Goal: Task Accomplishment & Management: Manage account settings

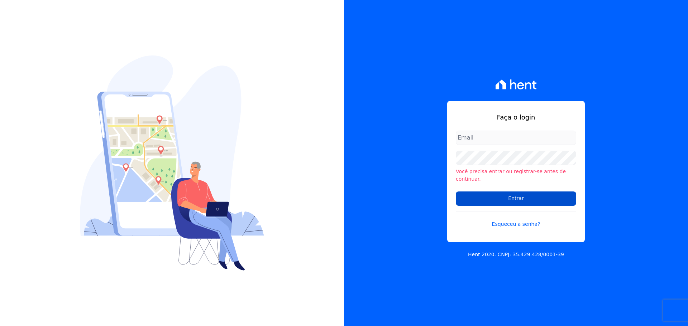
type input "valdete@construtorafarias.com.br"
click at [530, 193] on input "Entrar" at bounding box center [515, 199] width 120 height 14
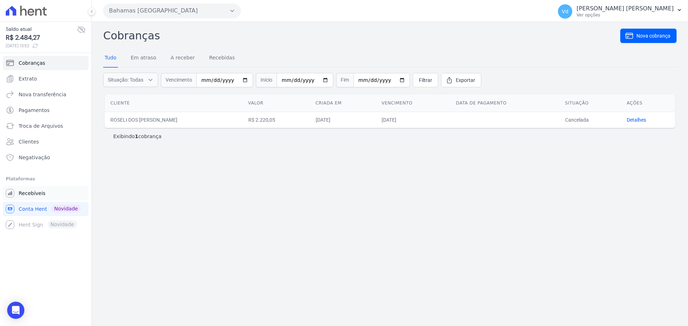
click at [33, 191] on span "Recebíveis" at bounding box center [32, 193] width 27 height 7
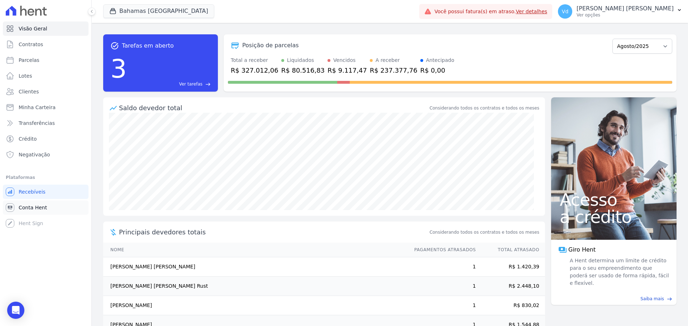
click at [42, 206] on span "Conta Hent" at bounding box center [33, 207] width 28 height 7
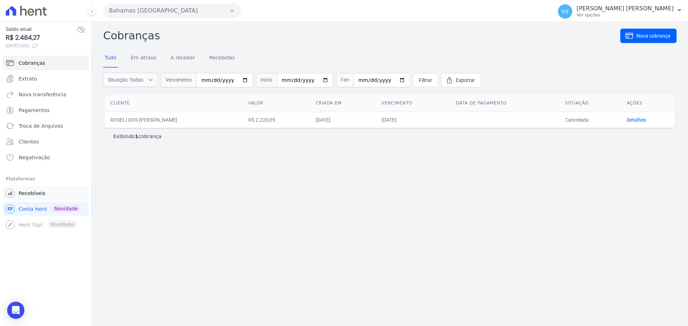
click at [38, 193] on span "Recebíveis" at bounding box center [32, 193] width 27 height 7
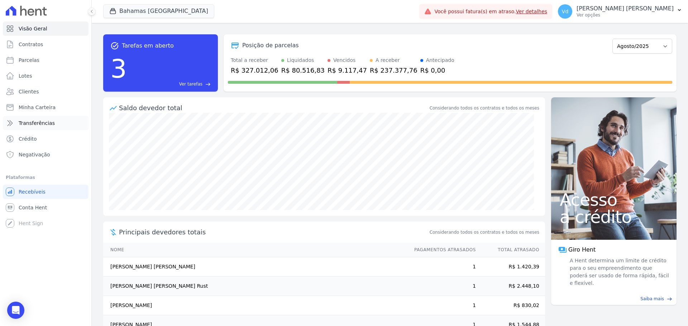
click at [10, 125] on icon at bounding box center [10, 123] width 5 height 5
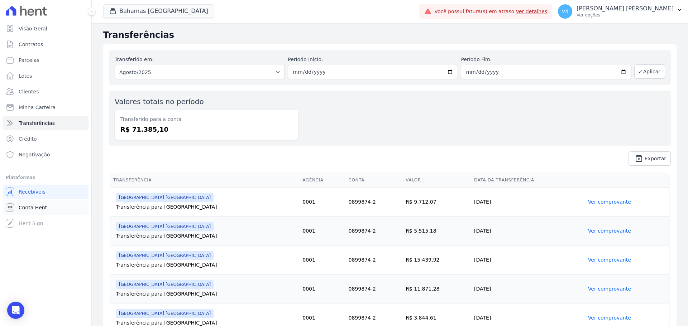
click at [43, 208] on span "Conta Hent" at bounding box center [33, 207] width 28 height 7
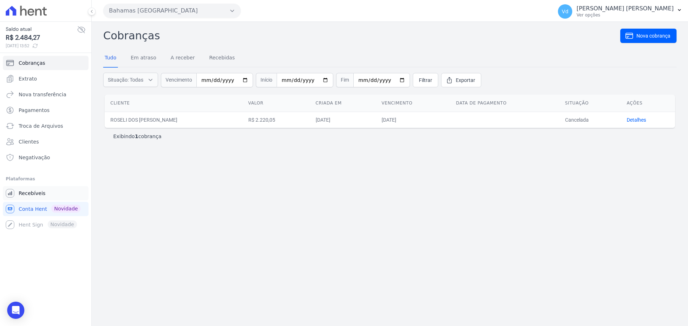
click at [28, 193] on span "Recebíveis" at bounding box center [32, 193] width 27 height 7
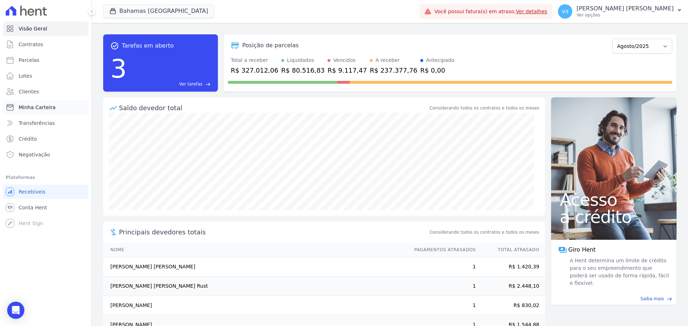
click at [30, 107] on span "Minha Carteira" at bounding box center [37, 107] width 37 height 7
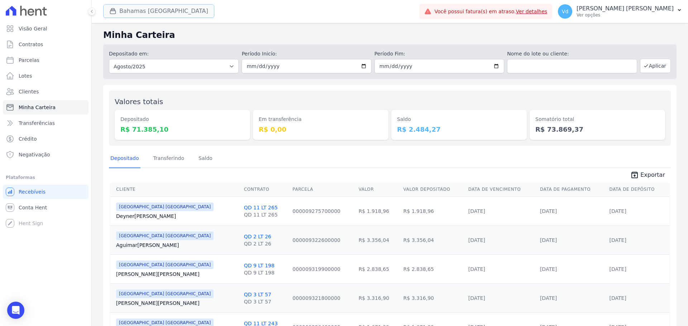
click at [130, 14] on button "Bahamas [GEOGRAPHIC_DATA]" at bounding box center [158, 11] width 111 height 14
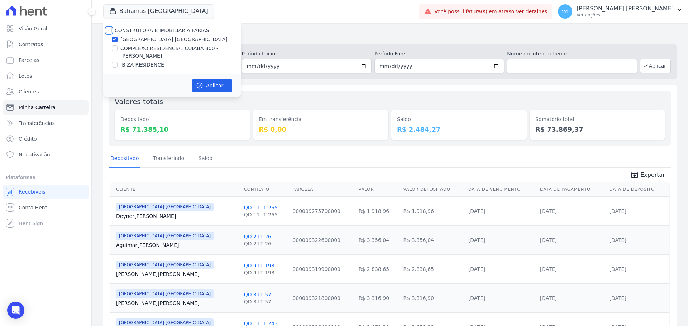
click at [108, 30] on input "CONSTRUTORA E IMOBILIARIA FARIAS" at bounding box center [109, 31] width 6 height 6
checkbox input "true"
click at [203, 82] on icon "button" at bounding box center [199, 85] width 7 height 7
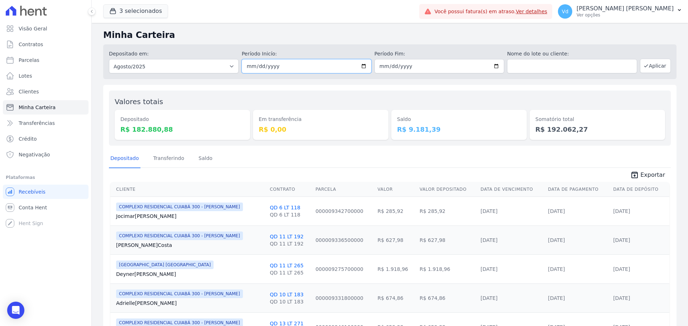
click at [277, 69] on input "[DATE]" at bounding box center [306, 66] width 130 height 14
type input "2025-08-15"
type input "2025-06-15"
type input "2025-08-15"
type input "2025-07-15"
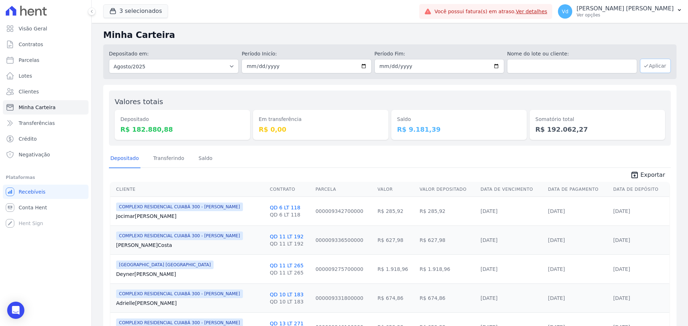
click at [655, 69] on button "Aplicar" at bounding box center [655, 66] width 31 height 14
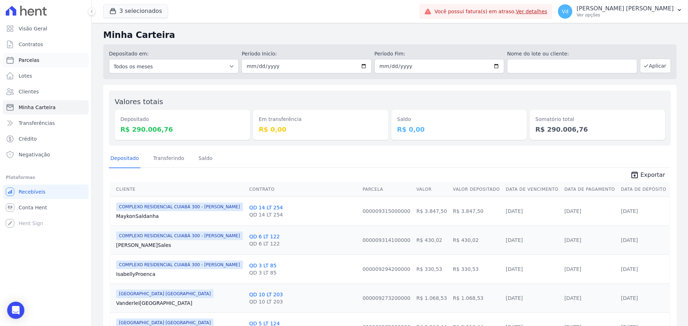
click at [35, 58] on span "Parcelas" at bounding box center [29, 60] width 21 height 7
select select
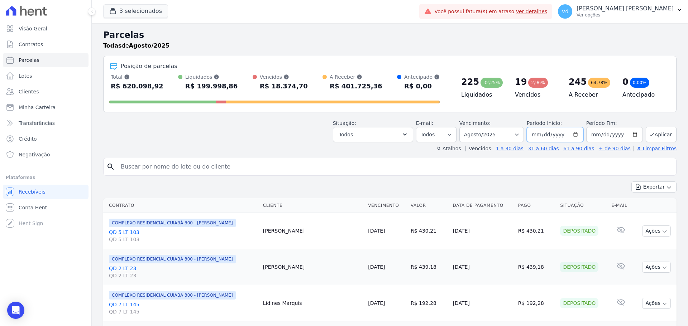
click at [530, 138] on input "[DATE]" at bounding box center [554, 134] width 57 height 15
type input "[DATE]"
type input "2025-06-15"
type input "2025-08-15"
type input "2025-07-15"
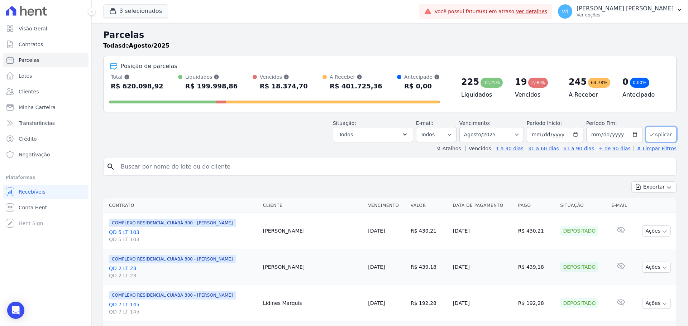
click at [649, 134] on icon "submit" at bounding box center [652, 135] width 6 height 6
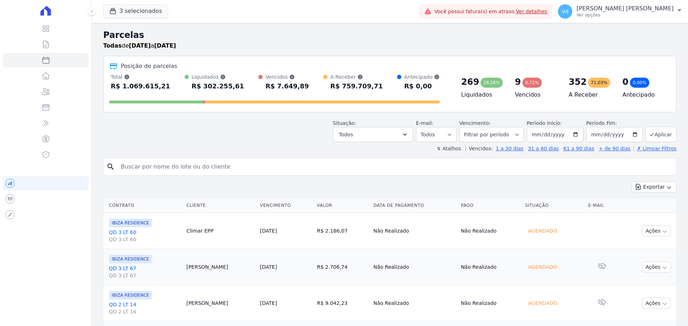
select select
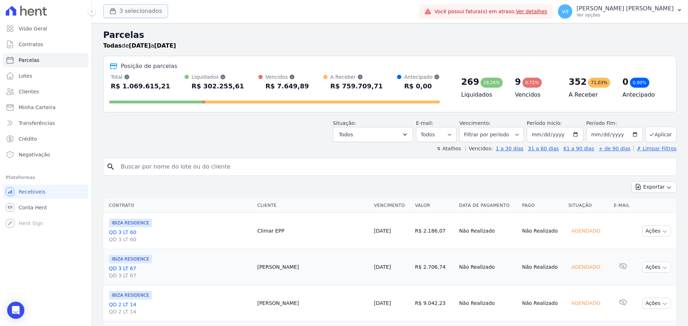
click at [116, 9] on div "button" at bounding box center [114, 11] width 10 height 7
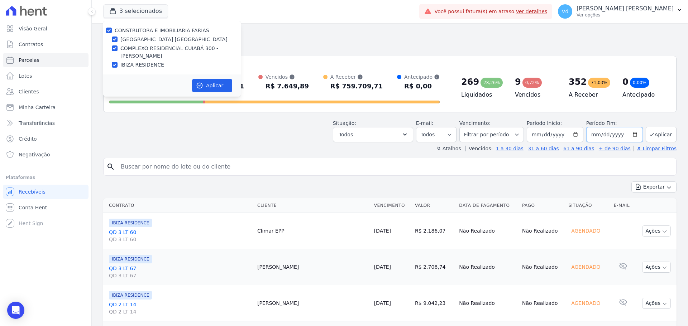
click at [602, 133] on input "[DATE]" at bounding box center [614, 134] width 57 height 15
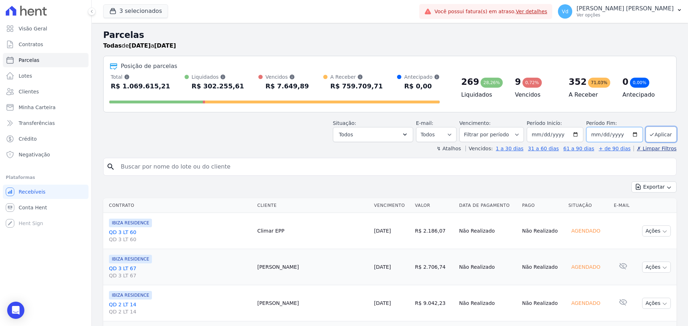
type input "[DATE]"
click at [659, 135] on button "Aplicar" at bounding box center [660, 134] width 31 height 15
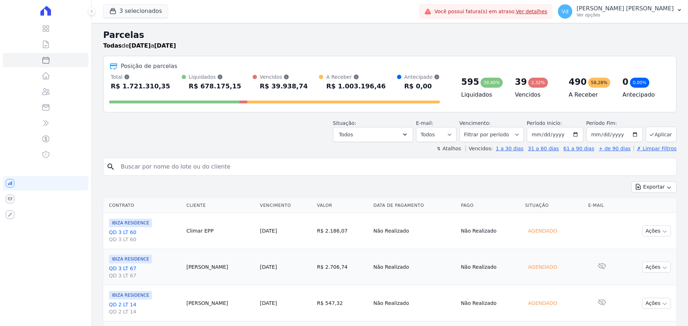
select select
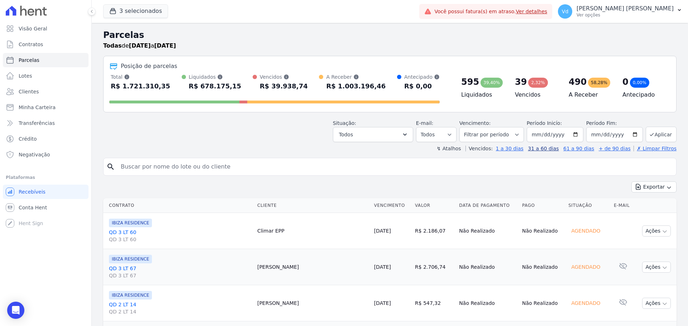
click at [548, 150] on link "31 a 60 dias" at bounding box center [542, 149] width 31 height 6
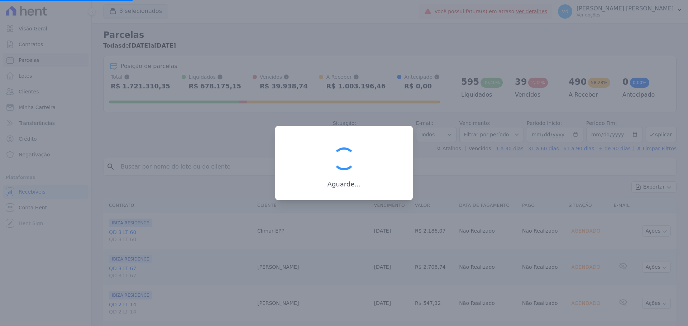
select select
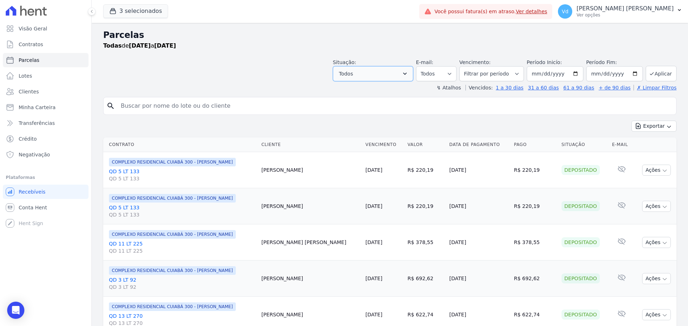
click at [384, 73] on button "Todos" at bounding box center [373, 73] width 80 height 15
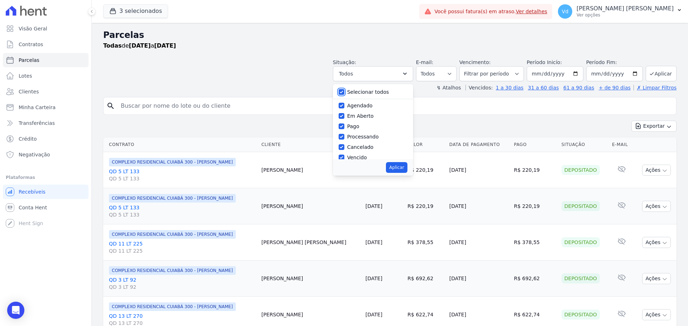
click at [344, 89] on input "Selecionar todos" at bounding box center [341, 92] width 6 height 6
checkbox input "false"
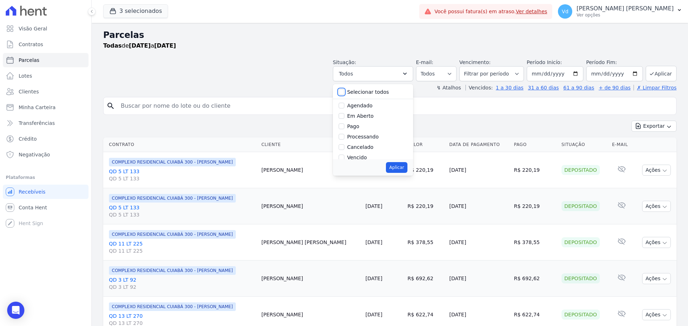
checkbox input "false"
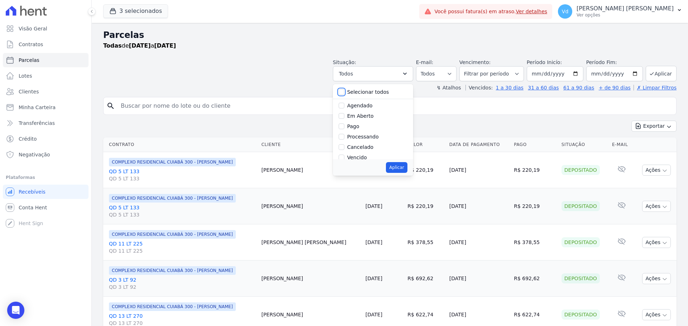
checkbox input "false"
click at [346, 159] on div "Selecionar todos [GEOGRAPHIC_DATA] Em [GEOGRAPHIC_DATA] Pago Processando Cancel…" at bounding box center [373, 130] width 80 height 92
click at [344, 130] on input "Vencido" at bounding box center [341, 129] width 6 height 6
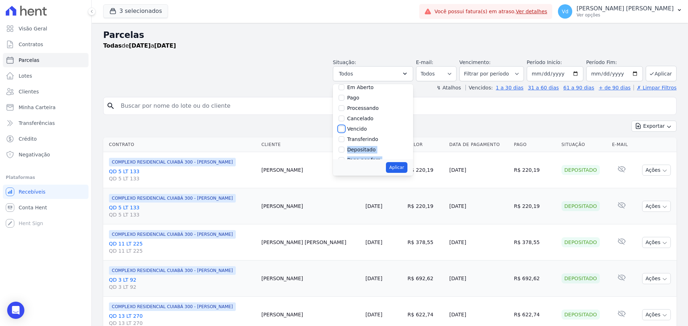
checkbox input "true"
click at [401, 170] on button "Aplicar" at bounding box center [396, 167] width 21 height 11
select select "overdue"
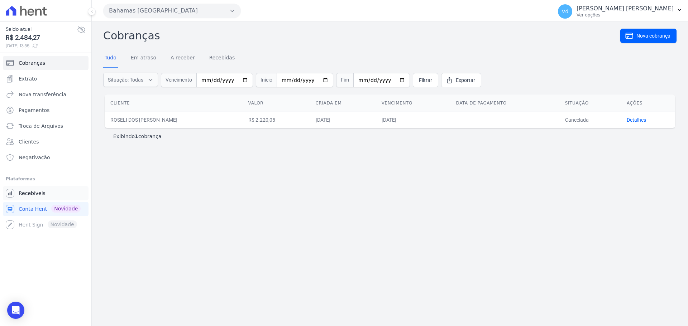
click at [27, 193] on span "Recebíveis" at bounding box center [32, 193] width 27 height 7
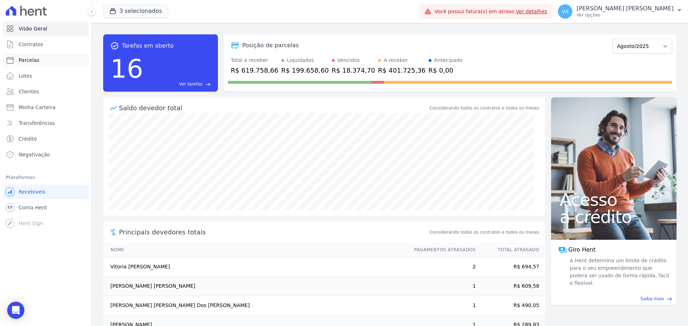
click at [29, 59] on span "Parcelas" at bounding box center [29, 60] width 21 height 7
select select
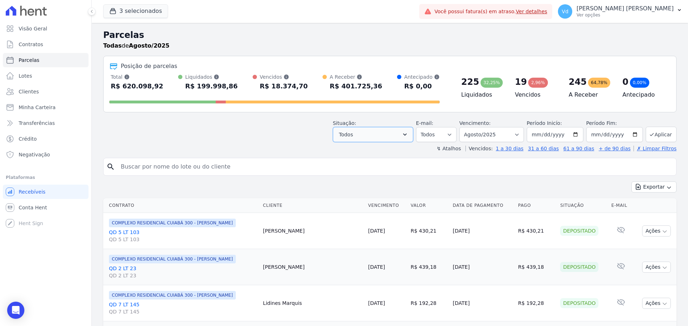
click at [387, 136] on button "Todos" at bounding box center [373, 134] width 80 height 15
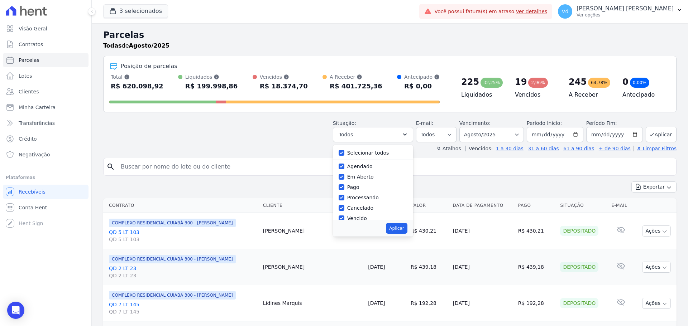
drag, startPoint x: 356, startPoint y: 151, endPoint x: 353, endPoint y: 177, distance: 25.9
click at [355, 151] on label "Selecionar todos" at bounding box center [368, 153] width 42 height 6
click at [344, 151] on input "Selecionar todos" at bounding box center [341, 153] width 6 height 6
checkbox input "false"
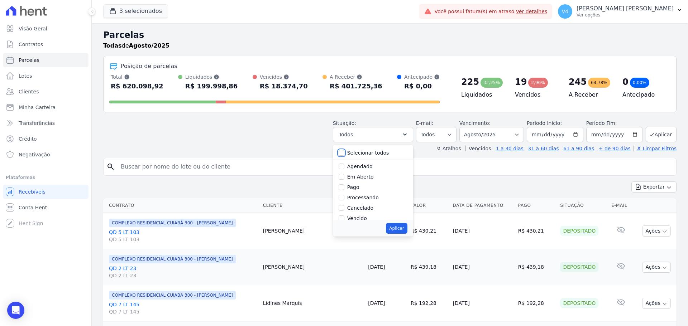
checkbox input "false"
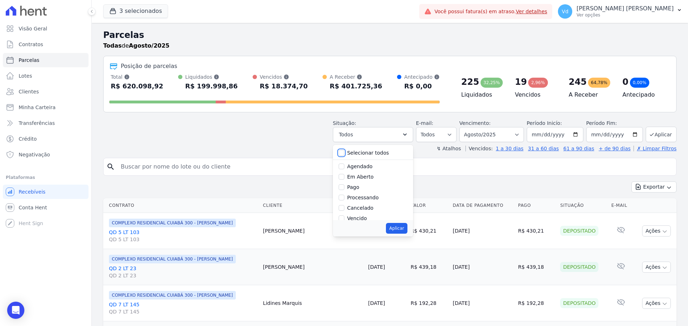
checkbox input "false"
click at [344, 216] on input "Vencido" at bounding box center [341, 219] width 6 height 6
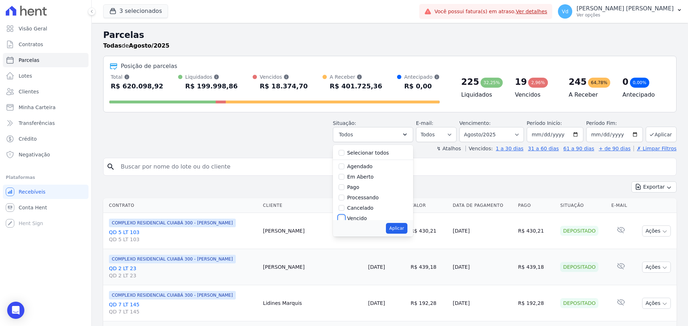
checkbox input "true"
click at [403, 228] on button "Aplicar" at bounding box center [396, 228] width 21 height 11
select select "overdue"
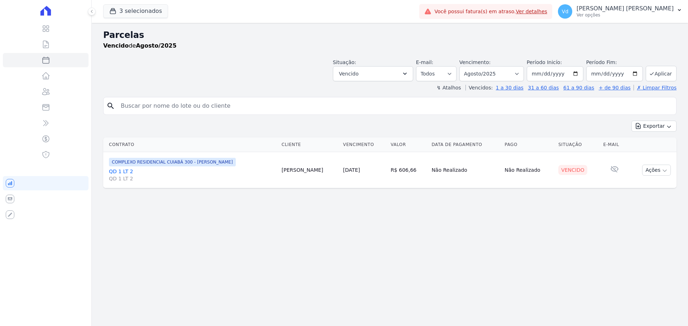
select select
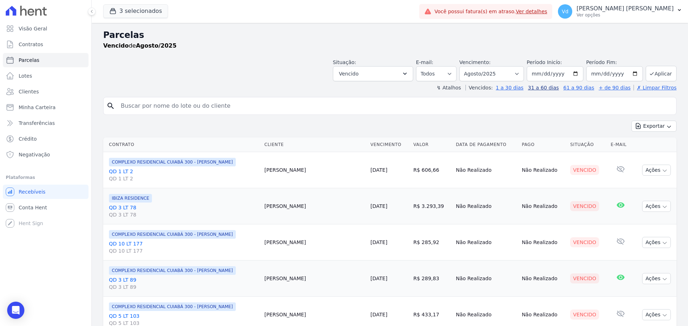
click at [557, 89] on link "31 a 60 dias" at bounding box center [542, 88] width 31 height 6
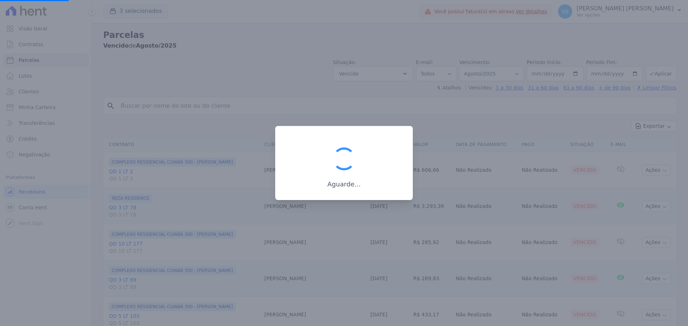
select select
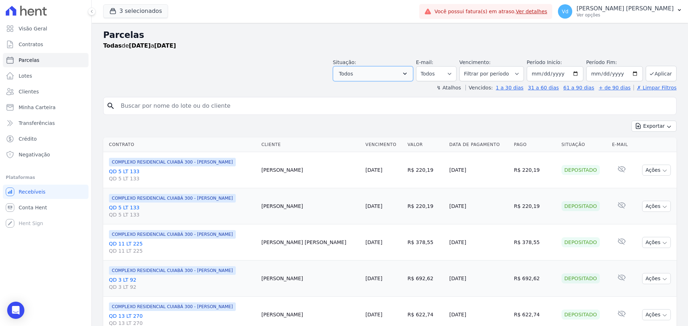
click at [373, 71] on button "Todos" at bounding box center [373, 73] width 80 height 15
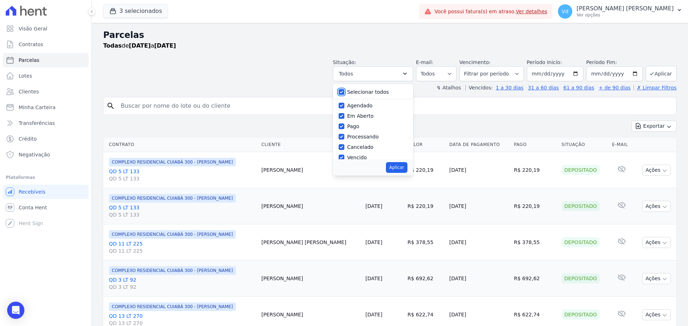
click at [344, 91] on input "Selecionar todos" at bounding box center [341, 92] width 6 height 6
checkbox input "false"
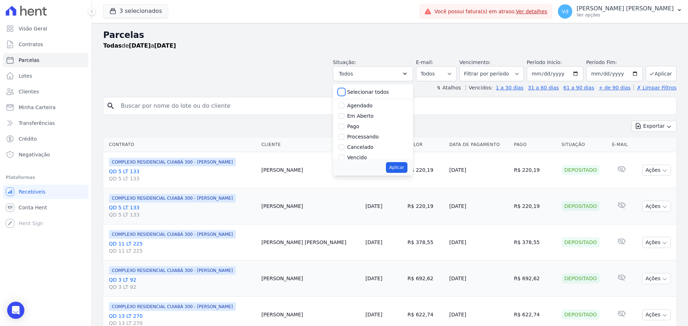
checkbox input "false"
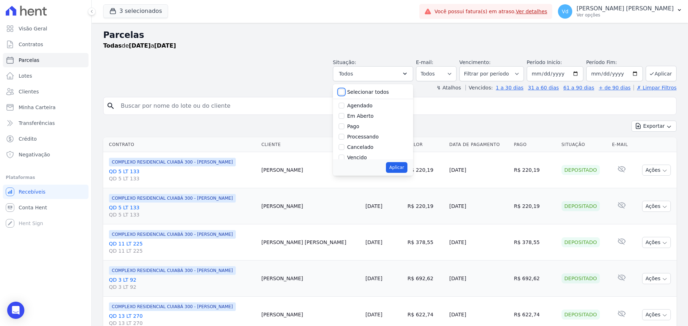
checkbox input "false"
click at [344, 157] on input "Vencido" at bounding box center [341, 158] width 6 height 6
checkbox input "true"
click at [401, 167] on button "Aplicar" at bounding box center [396, 167] width 21 height 11
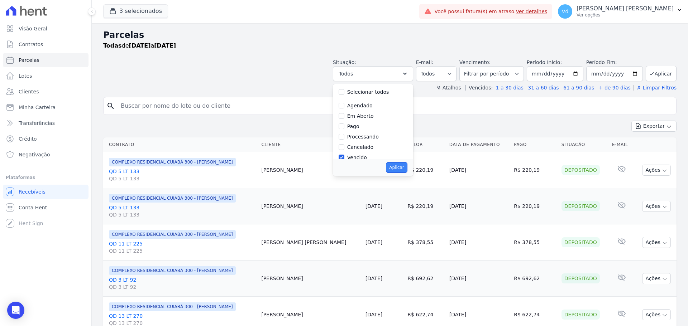
select select "overdue"
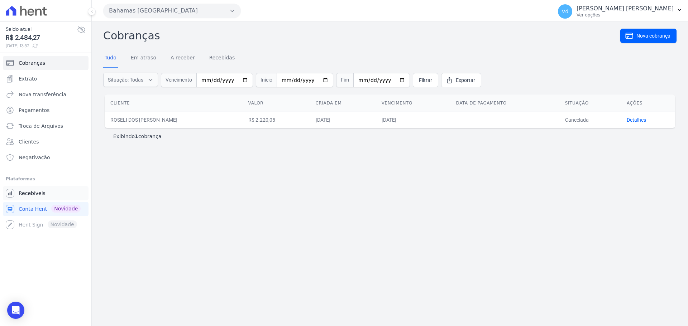
click at [32, 195] on span "Recebíveis" at bounding box center [32, 193] width 27 height 7
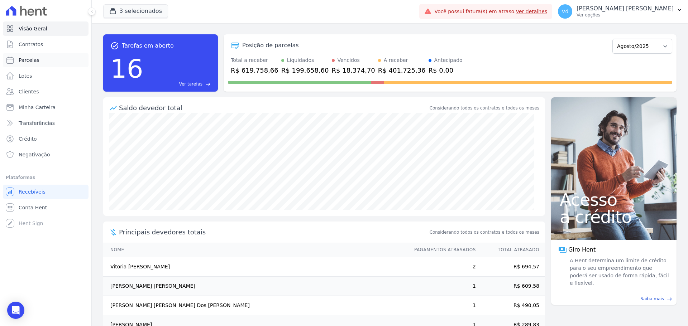
click at [30, 55] on link "Parcelas" at bounding box center [46, 60] width 86 height 14
click at [30, 59] on span "Parcelas" at bounding box center [29, 60] width 21 height 7
select select
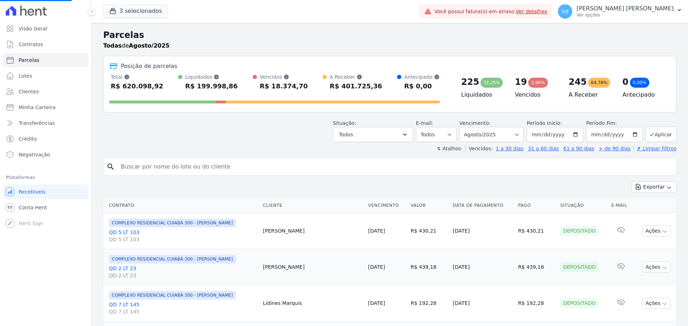
select select
click at [384, 137] on button "Todos" at bounding box center [373, 134] width 80 height 15
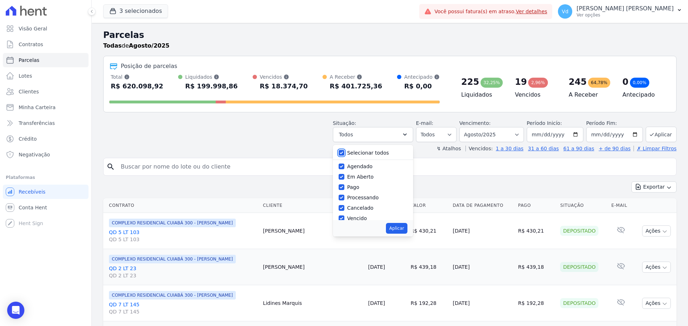
click at [344, 151] on input "Selecionar todos" at bounding box center [341, 153] width 6 height 6
checkbox input "false"
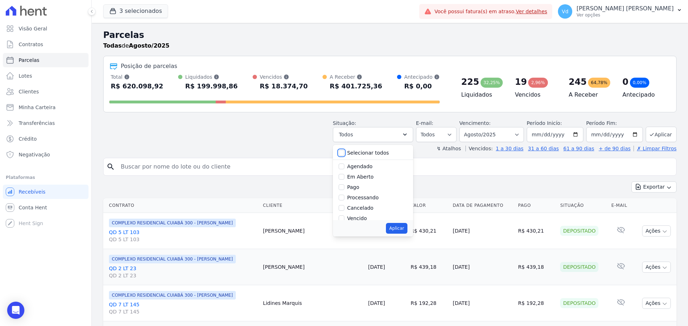
checkbox input "false"
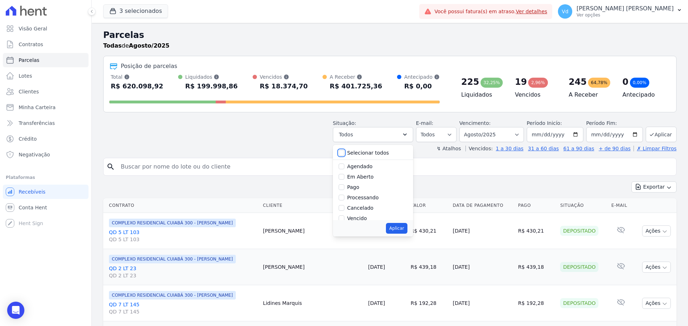
checkbox input "false"
click at [344, 216] on input "Vencido" at bounding box center [341, 219] width 6 height 6
checkbox input "true"
click at [406, 230] on button "Aplicar" at bounding box center [396, 228] width 21 height 11
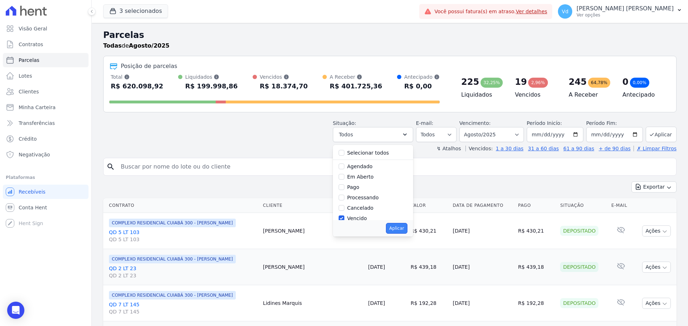
select select "overdue"
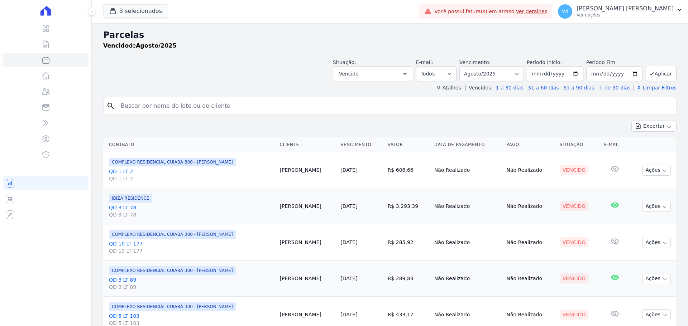
select select
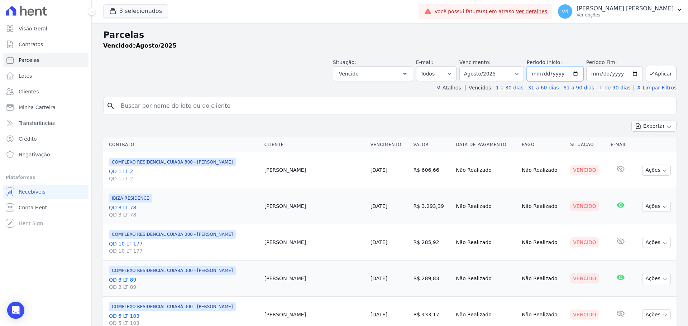
click at [543, 74] on input "2025-08-01" at bounding box center [554, 73] width 57 height 15
type input "[DATE]"
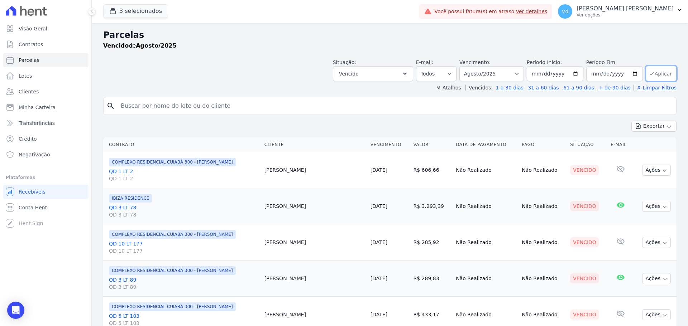
click at [653, 73] on button "Aplicar" at bounding box center [660, 73] width 31 height 15
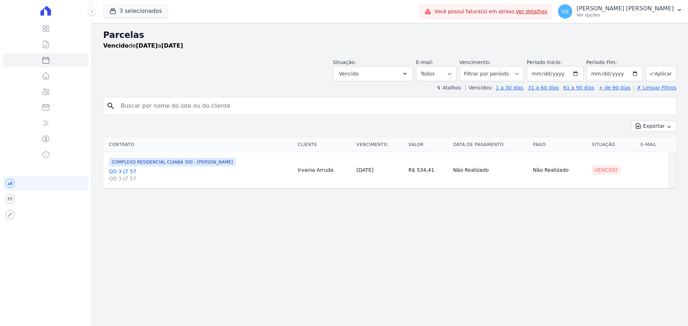
select select
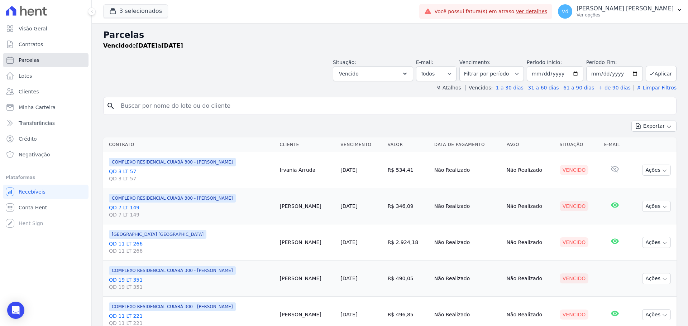
click at [35, 59] on span "Parcelas" at bounding box center [29, 60] width 21 height 7
select select
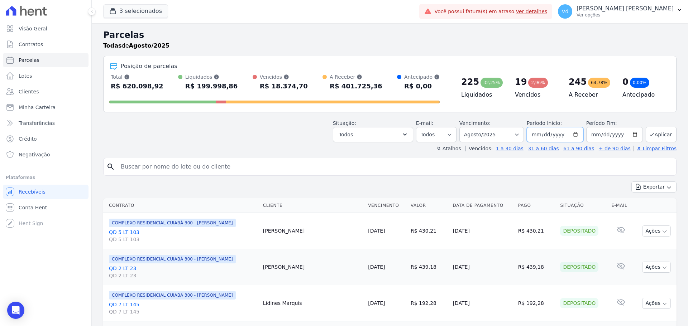
click at [538, 136] on input "2025-08-01" at bounding box center [554, 134] width 57 height 15
type input "[DATE]"
type input "2025-08-17"
type input "2025-01-15"
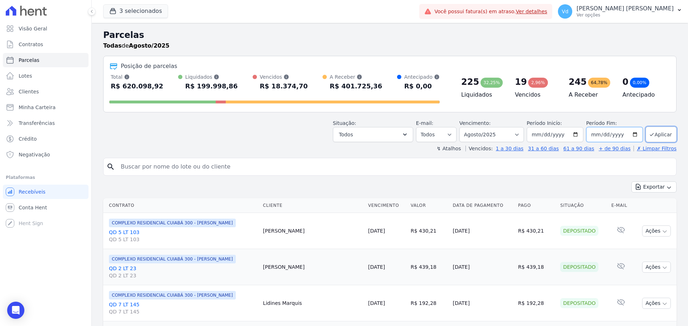
type input "2025-07-15"
click at [655, 134] on button "Aplicar" at bounding box center [660, 134] width 31 height 15
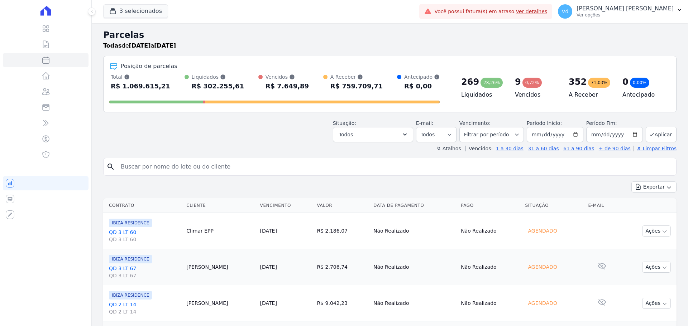
select select
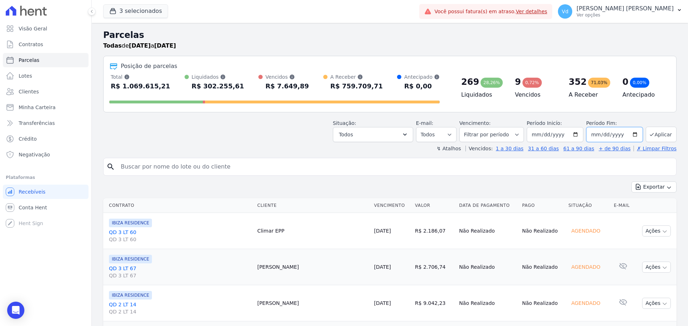
click at [601, 136] on input "[DATE]" at bounding box center [614, 134] width 57 height 15
type input "[DATE]"
click at [654, 130] on button "Aplicar" at bounding box center [660, 134] width 31 height 15
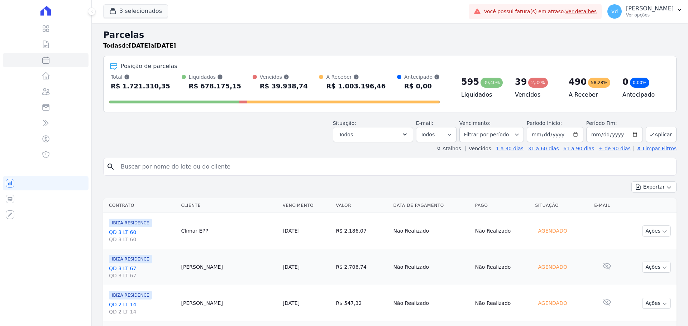
select select
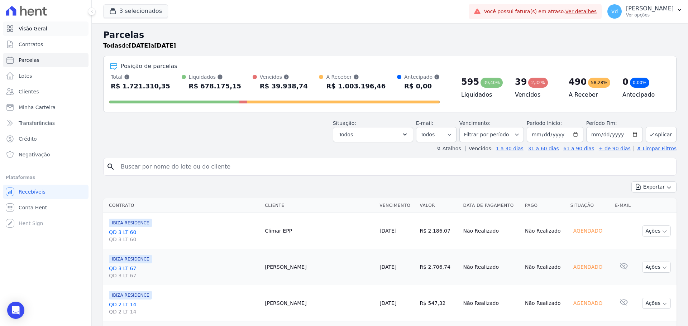
click at [39, 26] on span "Visão Geral" at bounding box center [33, 28] width 29 height 7
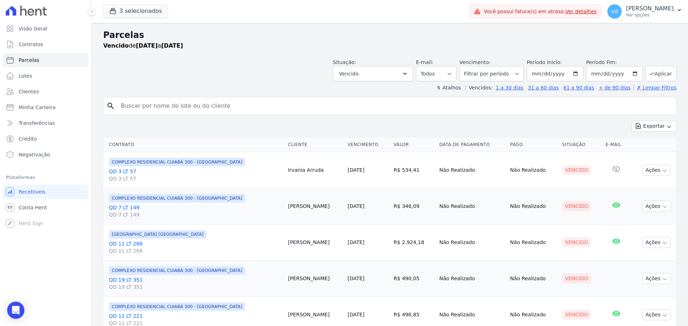
select select
click at [571, 12] on link "Ver detalhes" at bounding box center [581, 12] width 32 height 6
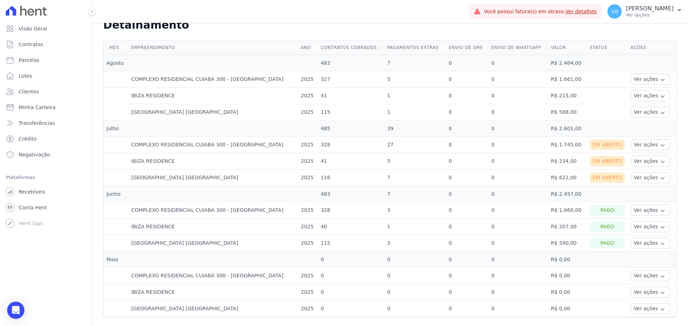
scroll to position [186, 0]
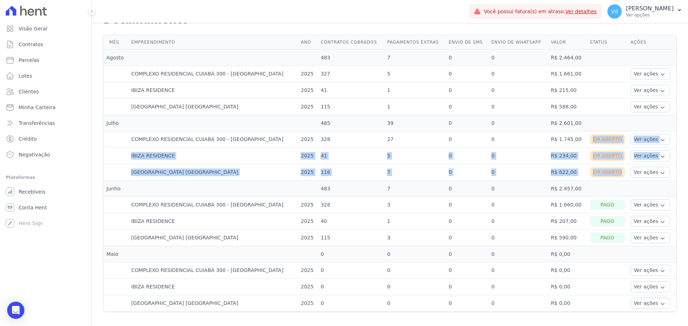
drag, startPoint x: 580, startPoint y: 136, endPoint x: 615, endPoint y: 171, distance: 49.1
click at [616, 171] on tbody "Agosto 483 7 0 0 R$ 2.464,00 COMPLEXO RESIDENCIAL CUIABÁ 300 - JOÃO DE BARRO 20…" at bounding box center [389, 181] width 572 height 262
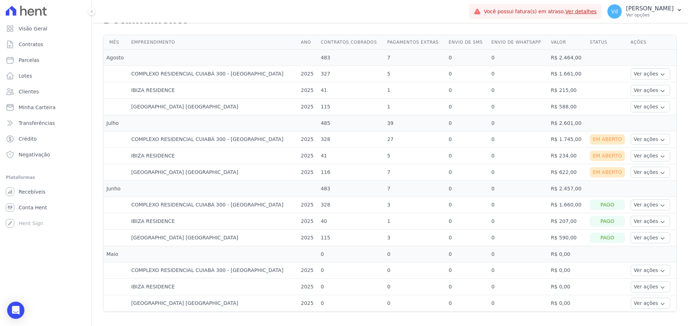
click at [588, 123] on td at bounding box center [607, 123] width 41 height 16
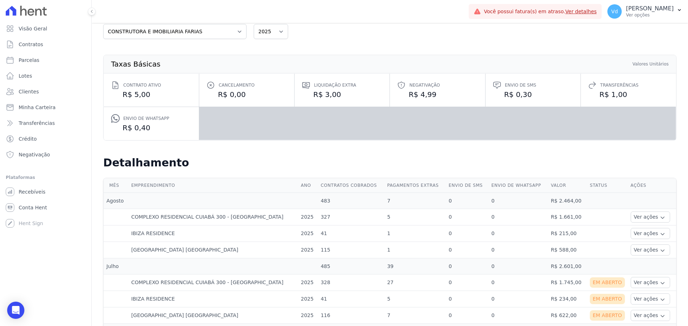
scroll to position [0, 0]
